Goal: Transaction & Acquisition: Purchase product/service

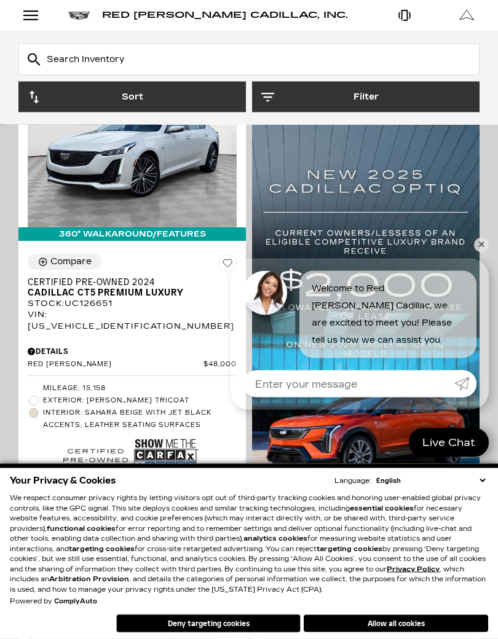
scroll to position [816, 0]
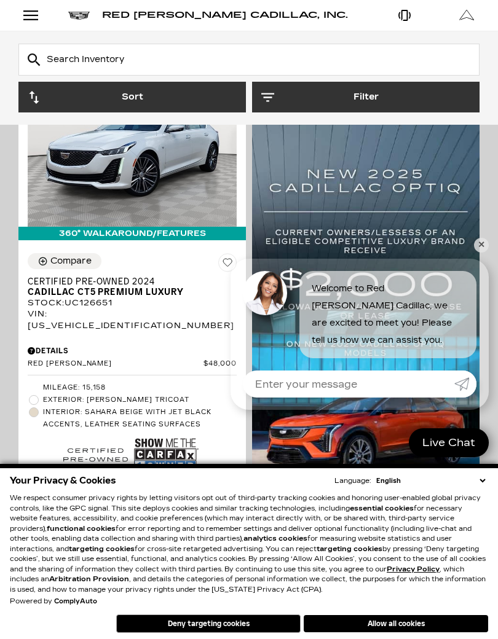
click at [135, 406] on span "Interior: Sahara Beige with Jet Black Accents, Leather Seating Surfaces" at bounding box center [140, 418] width 194 height 25
click at [480, 246] on link "✕" at bounding box center [481, 245] width 15 height 15
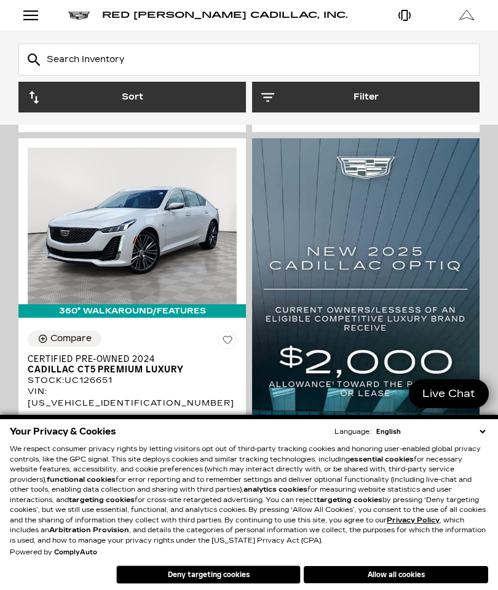
scroll to position [738, 0]
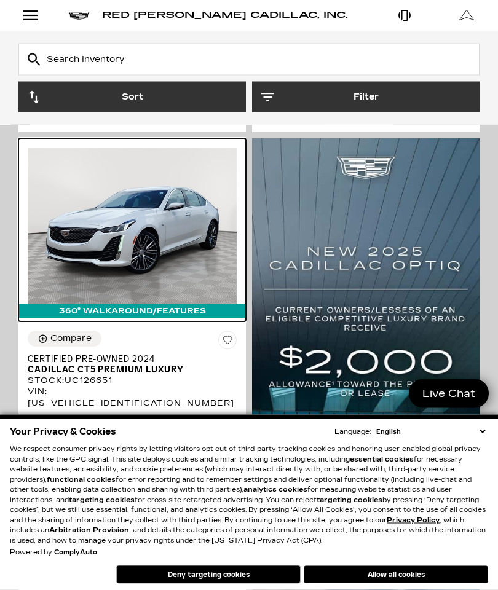
click at [166, 223] on img at bounding box center [132, 226] width 209 height 157
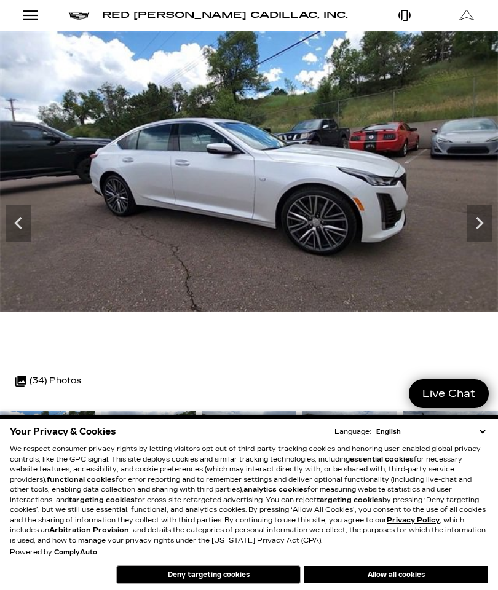
click at [476, 217] on icon "Next" at bounding box center [479, 223] width 25 height 25
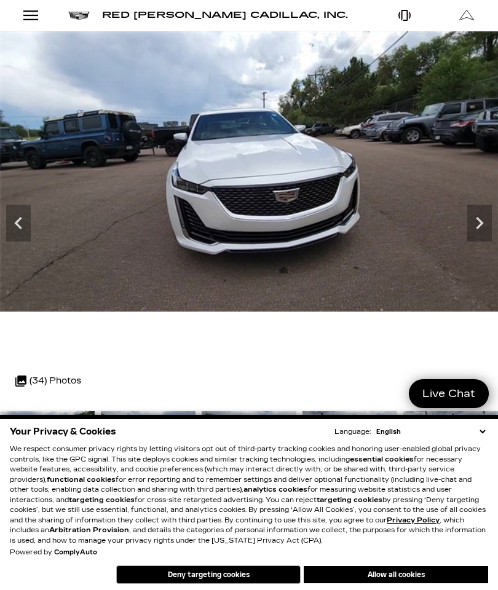
click at [470, 173] on img at bounding box center [249, 171] width 499 height 280
click at [479, 224] on icon "Next" at bounding box center [479, 223] width 25 height 25
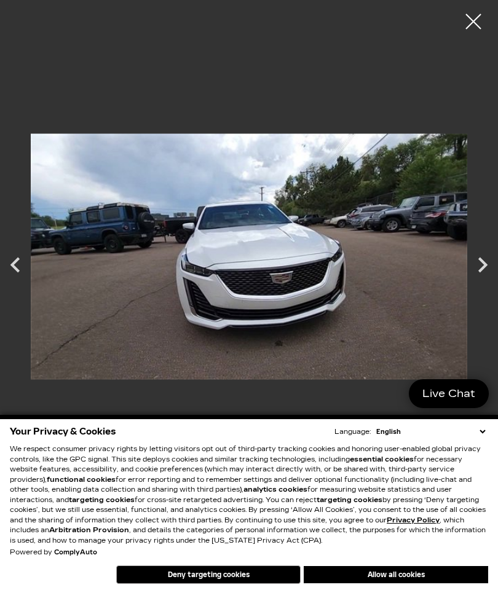
click at [478, 255] on icon "Next" at bounding box center [482, 265] width 31 height 31
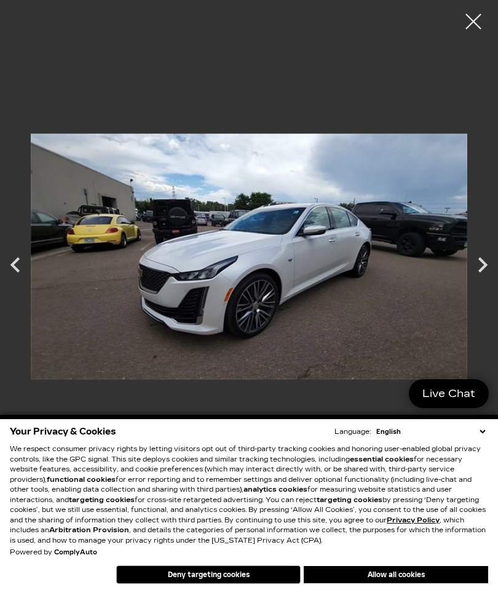
click at [469, 266] on icon "Next" at bounding box center [482, 265] width 31 height 31
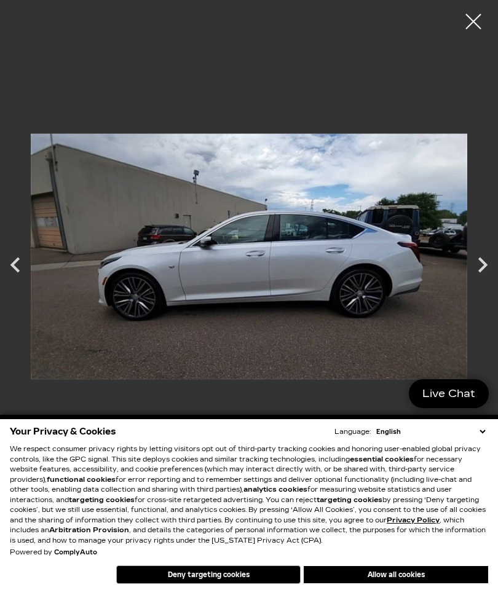
click at [478, 261] on icon "Next" at bounding box center [482, 265] width 31 height 31
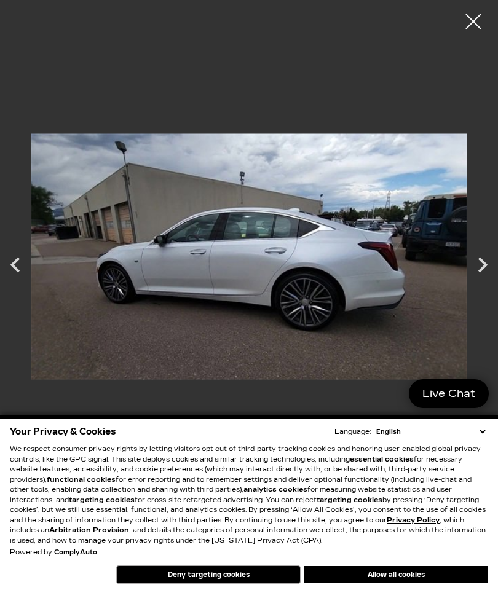
click at [475, 266] on icon "Next" at bounding box center [482, 265] width 31 height 31
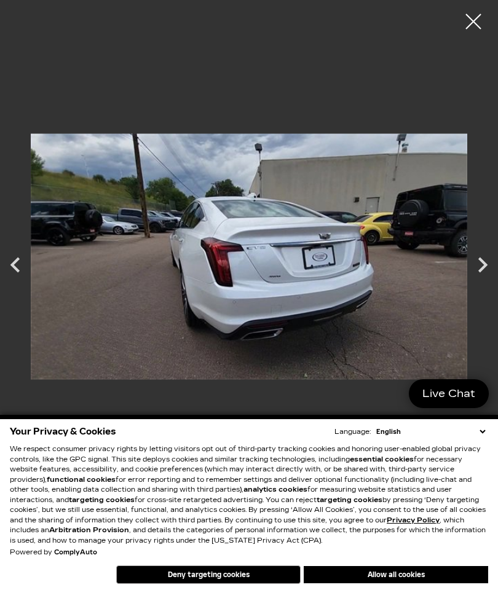
click at [471, 258] on icon "Next" at bounding box center [482, 265] width 31 height 31
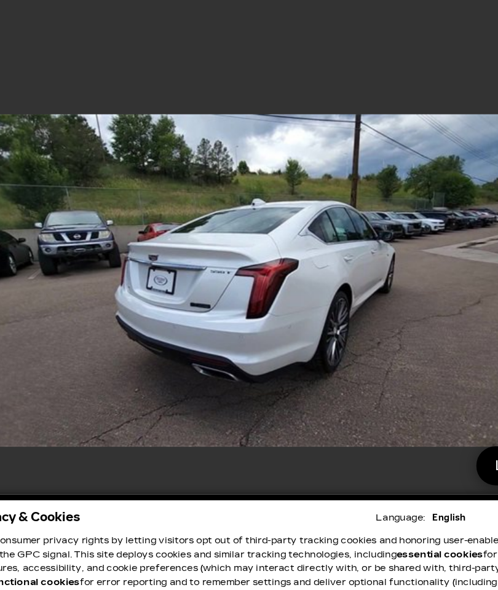
click at [342, 208] on img at bounding box center [249, 256] width 437 height 495
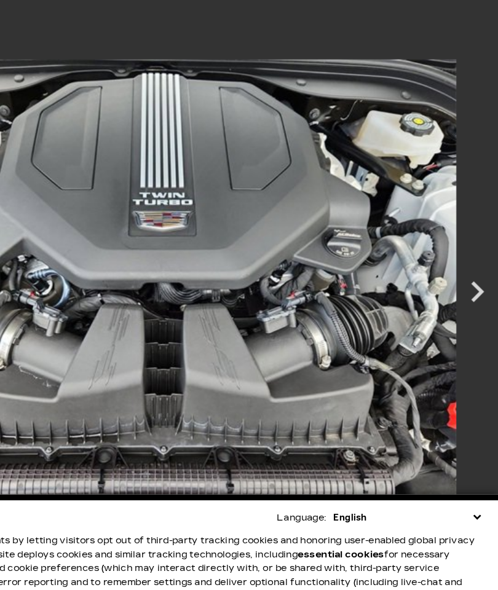
click at [478, 257] on icon "Next" at bounding box center [482, 264] width 9 height 15
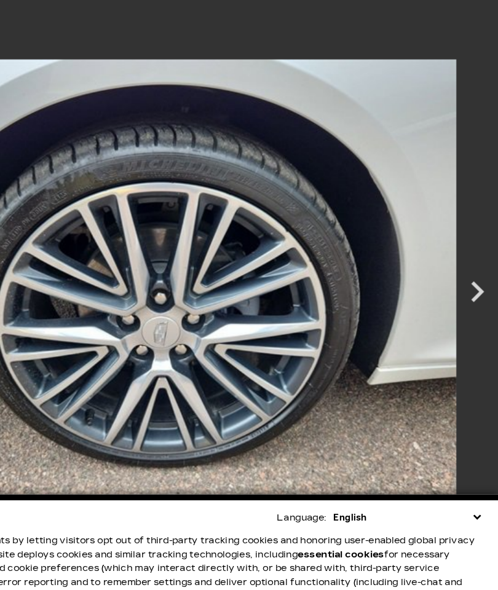
click at [478, 257] on icon "Next" at bounding box center [482, 264] width 9 height 15
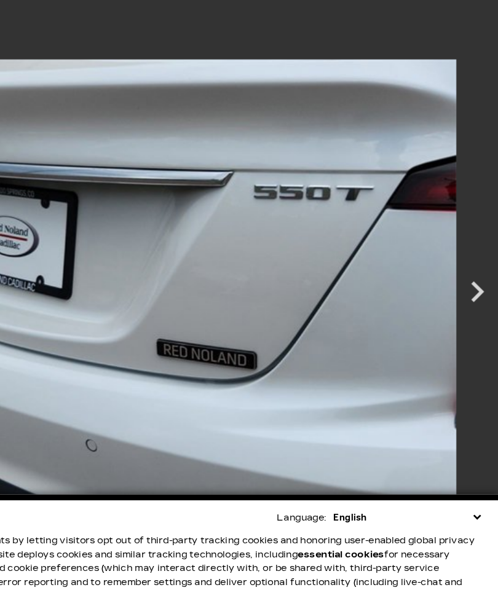
click at [467, 250] on icon "Next" at bounding box center [482, 265] width 31 height 31
click at [478, 257] on icon "Next" at bounding box center [482, 264] width 9 height 15
click at [467, 250] on icon "Next" at bounding box center [482, 265] width 31 height 31
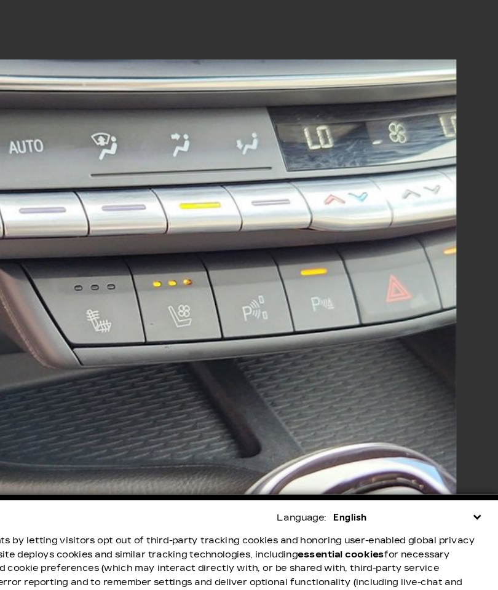
click at [345, 211] on img at bounding box center [249, 256] width 437 height 495
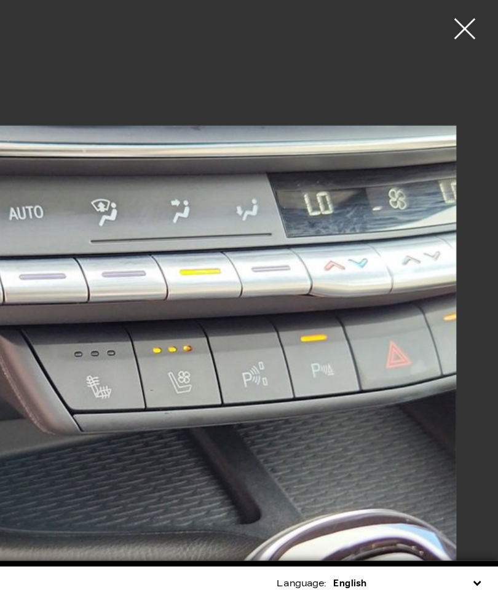
scroll to position [2, 0]
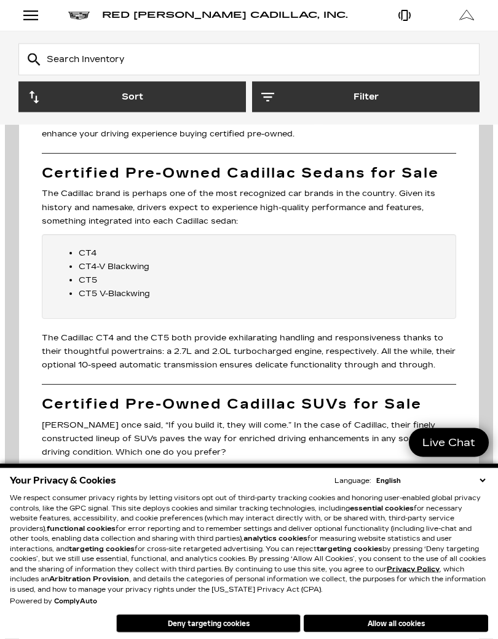
scroll to position [3008, 0]
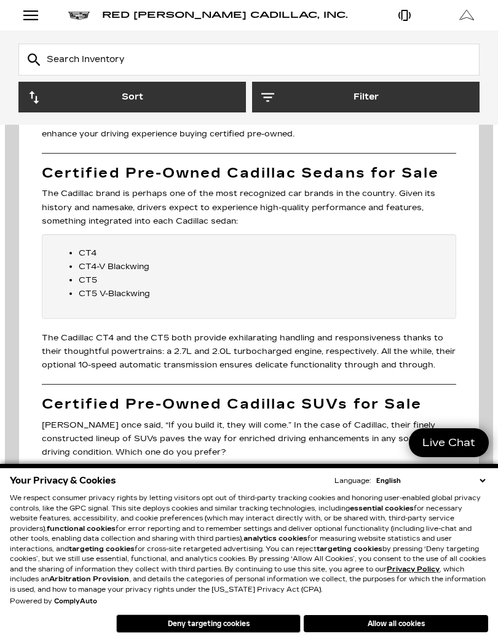
click at [311, 419] on p "[PERSON_NAME] once said, “If you build it, they will come.” In the case of Cadi…" at bounding box center [249, 439] width 414 height 41
click at [138, 287] on li "CT5 V-Blackwing" at bounding box center [261, 294] width 365 height 14
click at [123, 287] on li "CT5 V-Blackwing" at bounding box center [261, 294] width 365 height 14
click at [110, 287] on li "CT5 V-Blackwing" at bounding box center [261, 294] width 365 height 14
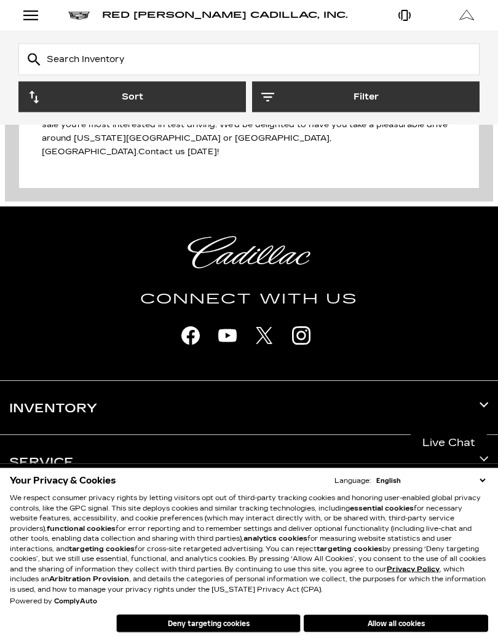
scroll to position [3907, 0]
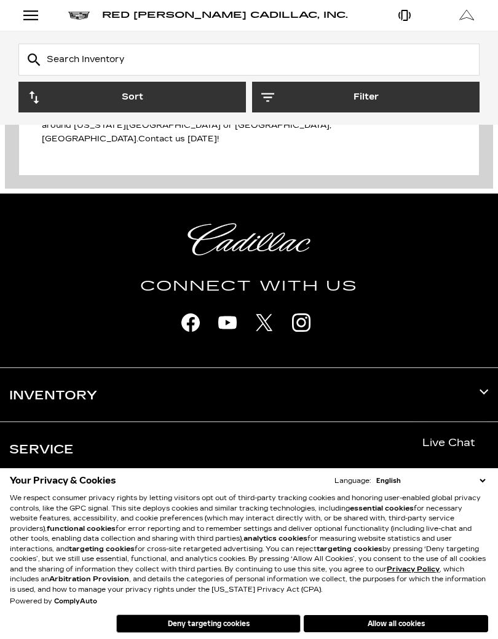
click at [82, 368] on h3 "Inventory" at bounding box center [249, 394] width 480 height 53
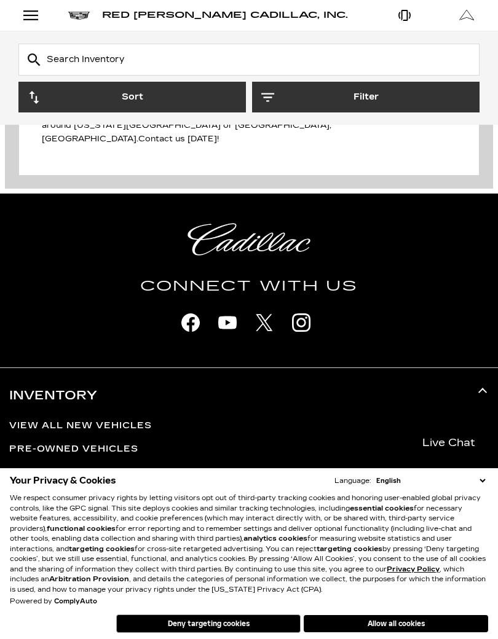
click at [121, 445] on link "Pre-Owned Vehicles" at bounding box center [249, 449] width 480 height 9
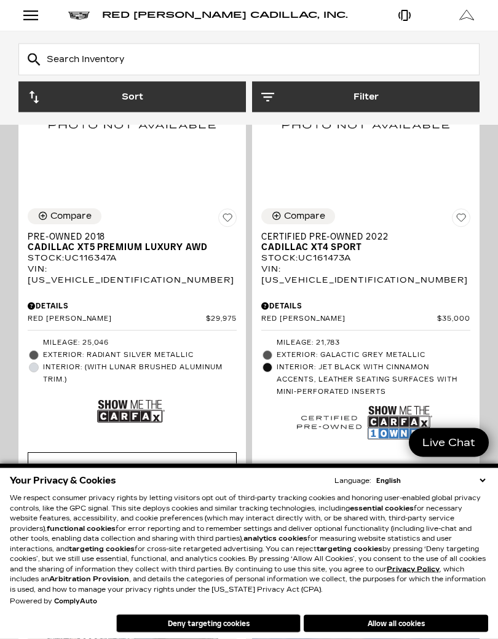
scroll to position [1418, 0]
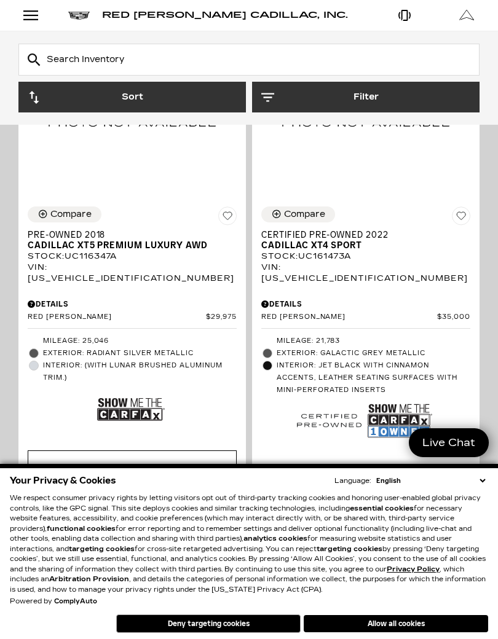
click at [308, 568] on p "We respect consumer privacy rights by letting visitors opt out of third-party t…" at bounding box center [249, 544] width 478 height 101
click at [309, 490] on div "Start Your Deal" at bounding box center [365, 506] width 209 height 33
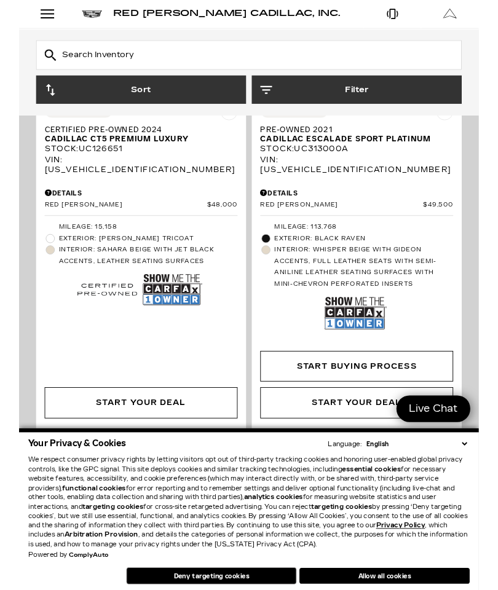
scroll to position [2620, 0]
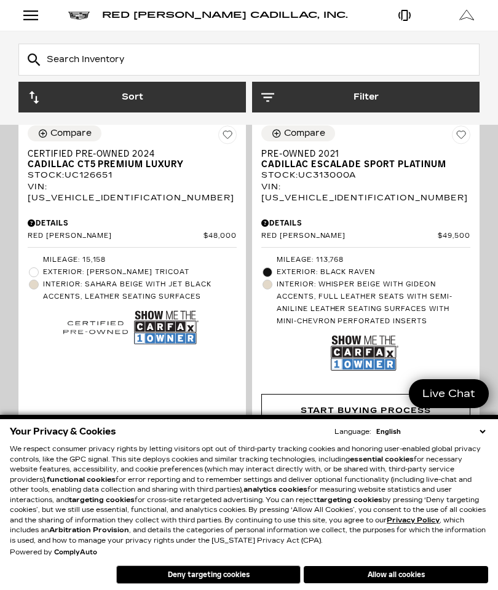
click at [139, 266] on span "Exterior: Crystal White Tricoat" at bounding box center [140, 272] width 194 height 12
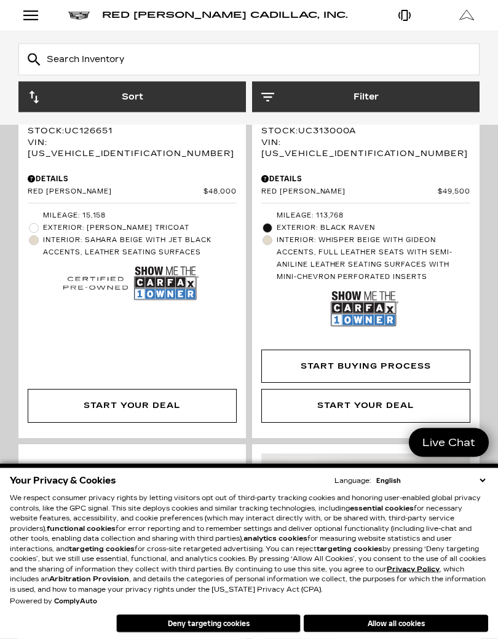
scroll to position [2665, 0]
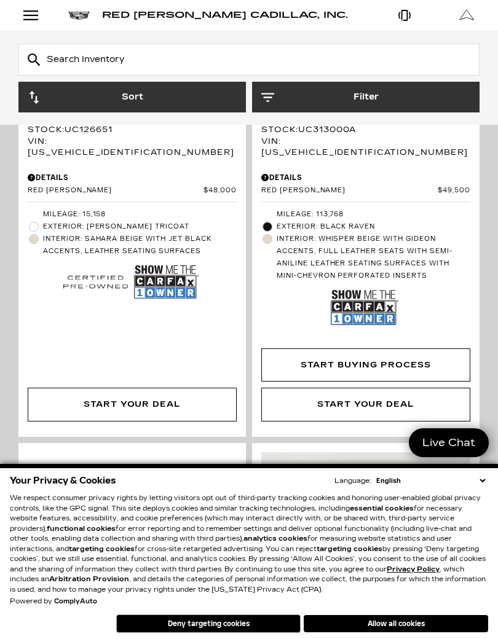
click at [143, 398] on div "Start Your Deal" at bounding box center [132, 405] width 97 height 14
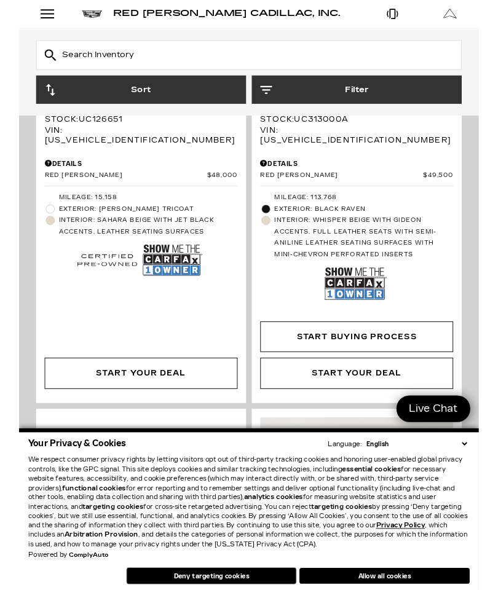
scroll to position [2715, 0]
